Goal: Find specific page/section: Find specific page/section

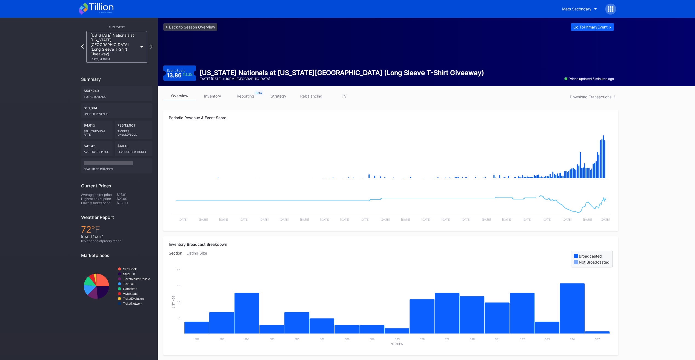
click at [87, 9] on icon at bounding box center [85, 6] width 5 height 7
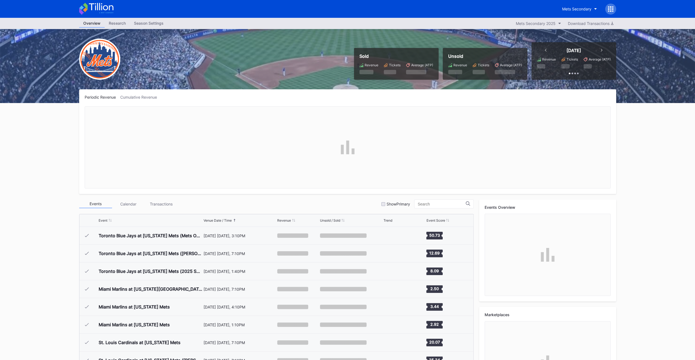
scroll to position [1388, 0]
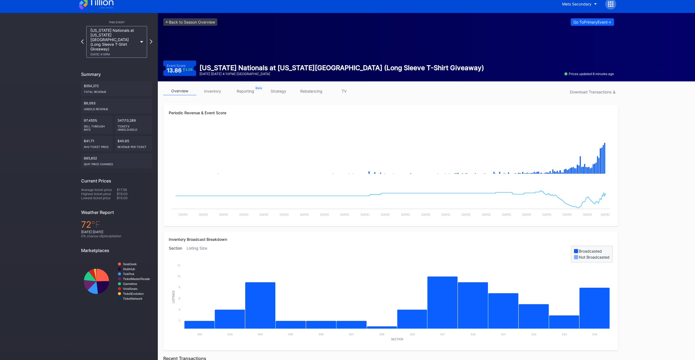
scroll to position [3, 0]
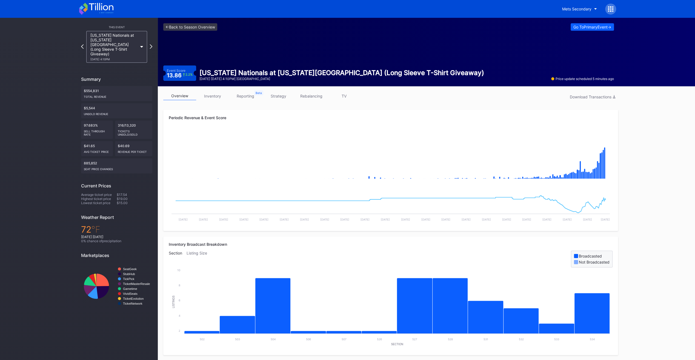
click at [597, 27] on div "Go To Primary Event ->" at bounding box center [592, 27] width 38 height 5
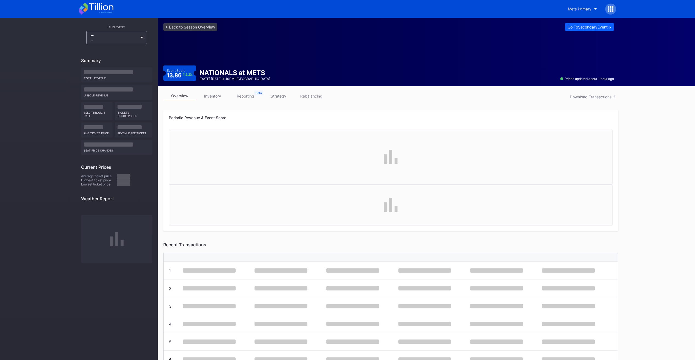
click at [310, 98] on link "rebalancing" at bounding box center [311, 96] width 33 height 8
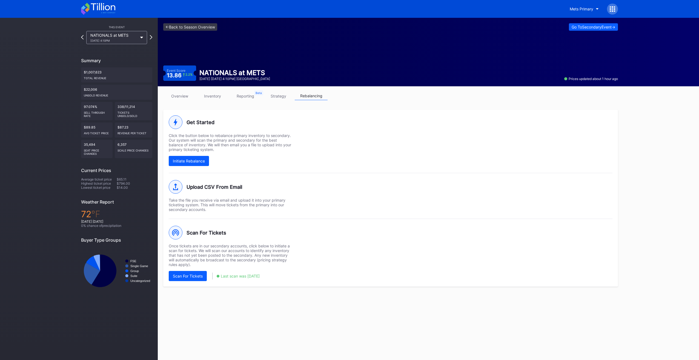
drag, startPoint x: 200, startPoint y: 272, endPoint x: 196, endPoint y: 281, distance: 9.8
click at [200, 274] on div "Scan For Tickets" at bounding box center [188, 276] width 30 height 5
click at [601, 27] on div "Go To Secondary Event ->" at bounding box center [594, 27] width 44 height 5
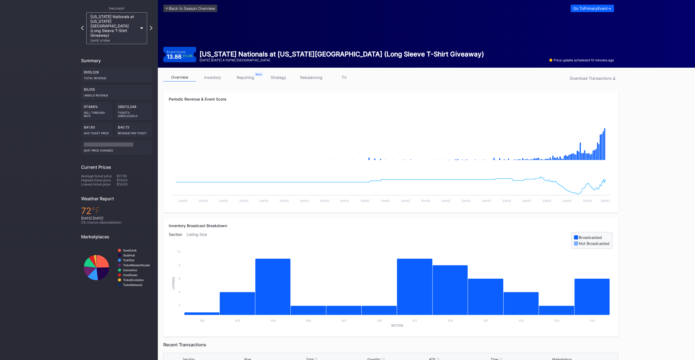
scroll to position [27, 0]
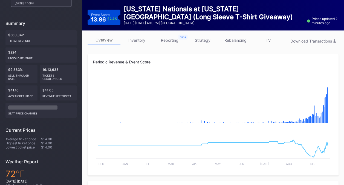
scroll to position [110, 0]
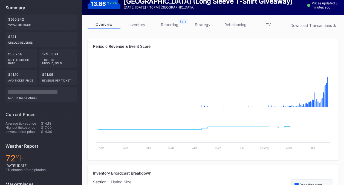
scroll to position [82, 0]
